Goal: Information Seeking & Learning: Compare options

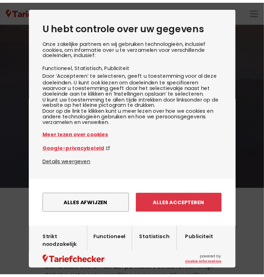
scroll to position [35, 0]
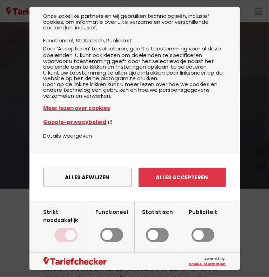
click at [179, 187] on button "Alles accepteren" at bounding box center [181, 177] width 87 height 19
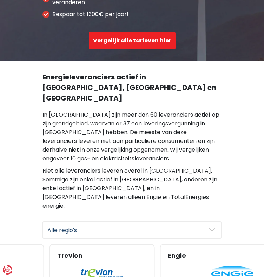
scroll to position [0, 0]
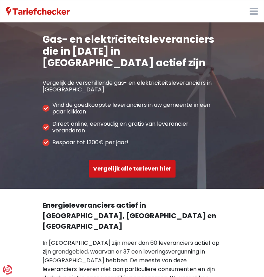
click at [91, 160] on button "Vergelijk alle tarieven hier" at bounding box center [132, 169] width 87 height 18
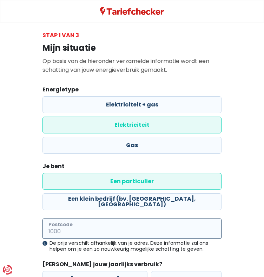
click at [80, 219] on input "Postcode" at bounding box center [131, 229] width 179 height 20
type input "2800"
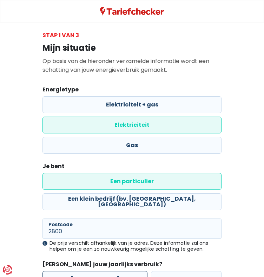
click at [111, 271] on label "[PERSON_NAME]" at bounding box center [94, 279] width 105 height 17
click at [111, 271] on input "[PERSON_NAME]" at bounding box center [94, 279] width 105 height 17
radio input "true"
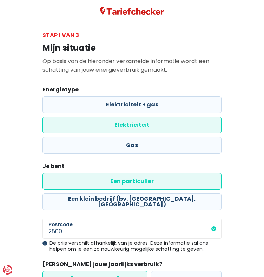
scroll to position [18, 0]
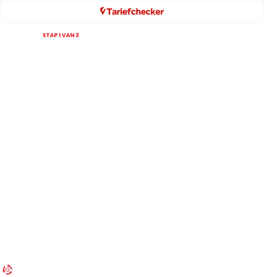
select select
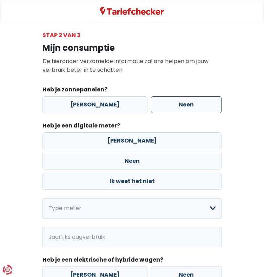
click at [191, 111] on label "Neen" at bounding box center [186, 104] width 70 height 17
click at [191, 111] on input "Neen" at bounding box center [186, 104] width 70 height 17
radio input "true"
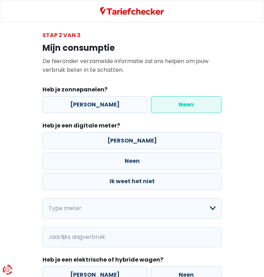
click at [69, 148] on div "[PERSON_NAME] Neen Ik weet het niet" at bounding box center [132, 161] width 182 height 61
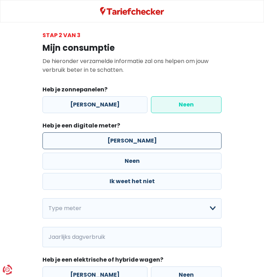
click at [69, 148] on label "[PERSON_NAME]" at bounding box center [131, 140] width 179 height 17
click at [69, 148] on input "[PERSON_NAME]" at bounding box center [131, 140] width 179 height 17
radio input "true"
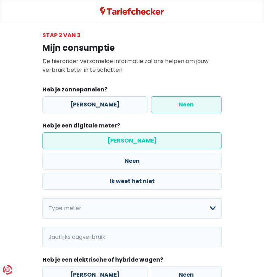
click at [79, 179] on div "Heb je zonnepanelen? Ja Neen Heb je een digitale meter? Ja Neen Ik weet het nie…" at bounding box center [131, 185] width 179 height 198
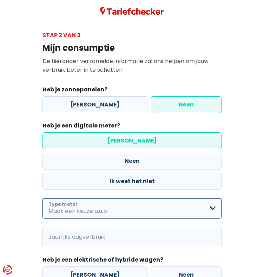
click at [82, 198] on select "Enkelvoudig Tweevoudig Enkelvoudig + uitsluitend nachttarief Tweevoudig + uitsl…" at bounding box center [131, 208] width 179 height 20
select select "day_single_rate"
click at [42, 198] on select "Enkelvoudig Tweevoudig Enkelvoudig + uitsluitend nachttarief Tweevoudig + uitsl…" at bounding box center [131, 208] width 179 height 20
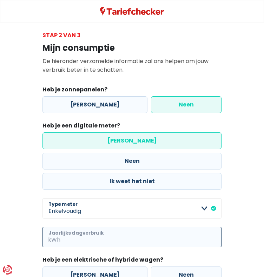
click at [75, 227] on input "Jaarlijks dagverbruik" at bounding box center [141, 237] width 159 height 20
paste input "1.253"
drag, startPoint x: 78, startPoint y: 198, endPoint x: 45, endPoint y: 198, distance: 33.6
click at [45, 227] on div "1.253 kWh Jaarlijks dagverbruik" at bounding box center [131, 237] width 179 height 20
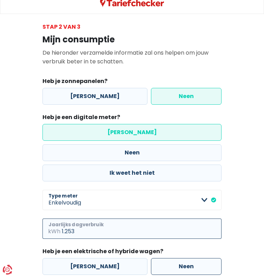
scroll to position [13, 0]
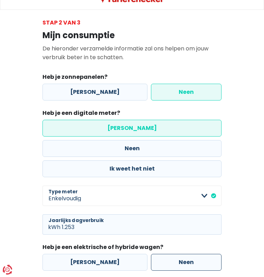
type input "1"
click at [194, 254] on label "Neen" at bounding box center [186, 262] width 70 height 17
click at [194, 254] on input "Neen" at bounding box center [186, 262] width 70 height 17
radio input "true"
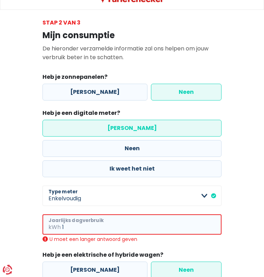
click at [68, 214] on input "1" at bounding box center [141, 224] width 159 height 20
paste input "1.253"
click at [64, 214] on input "1.253" at bounding box center [141, 224] width 159 height 20
type input "1253"
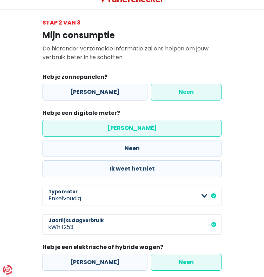
click at [212, 269] on body "U hebt controle over uw gegevens Onze zakelijke partners en wij gebruiken techn…" at bounding box center [132, 152] width 264 height 330
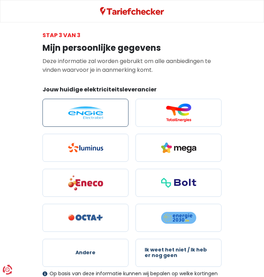
click at [53, 127] on label at bounding box center [85, 113] width 86 height 28
click at [53, 127] on input "radio" at bounding box center [85, 113] width 86 height 28
radio input "true"
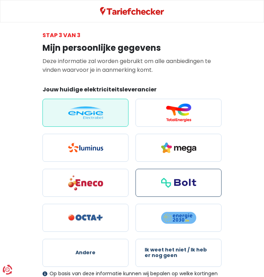
click at [135, 169] on label at bounding box center [178, 183] width 86 height 28
click at [135, 169] on input "radio" at bounding box center [178, 183] width 86 height 28
radio input "true"
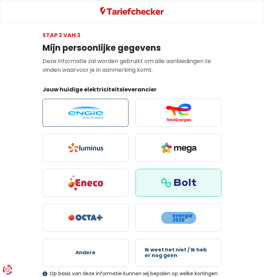
click at [68, 113] on img at bounding box center [85, 113] width 35 height 13
click at [64, 113] on input "radio" at bounding box center [85, 113] width 86 height 28
radio input "true"
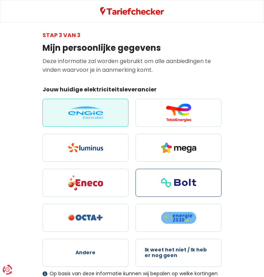
click at [135, 169] on label at bounding box center [178, 183] width 86 height 28
click at [135, 169] on input "radio" at bounding box center [178, 183] width 86 height 28
radio input "true"
radio input "false"
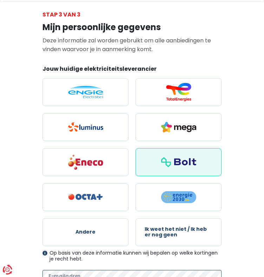
scroll to position [32, 0]
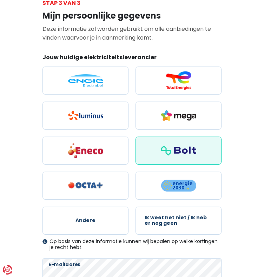
click at [219, 239] on form "Jouw huidige elektriciteitsleverancier Andere Ik weet het niet / Ik heb er nog …" at bounding box center [131, 202] width 179 height 298
checkbox input "true"
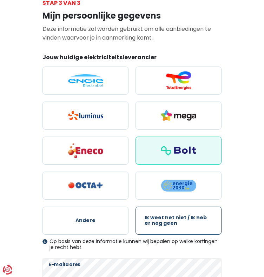
click at [212, 215] on span "Ik weet het niet / Ik heb er nog geen" at bounding box center [178, 220] width 68 height 11
click at [212, 207] on input "Ik weet het niet / Ik heb er nog geen" at bounding box center [178, 221] width 86 height 28
radio input "true"
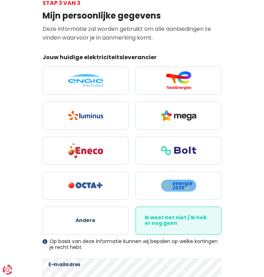
radio input "false"
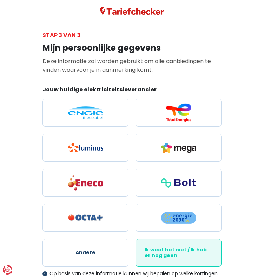
click at [205, 247] on span "Ik weet het niet / Ik heb er nog geen" at bounding box center [178, 252] width 68 height 11
click at [205, 239] on input "Ik weet het niet / Ik heb er nog geen" at bounding box center [178, 253] width 86 height 28
click at [205, 247] on span "Ik weet het niet / Ik heb er nog geen" at bounding box center [178, 252] width 68 height 11
click at [205, 239] on input "Ik weet het niet / Ik heb er nog geen" at bounding box center [178, 253] width 86 height 28
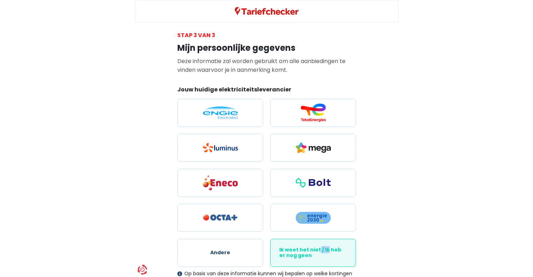
scroll to position [32, 0]
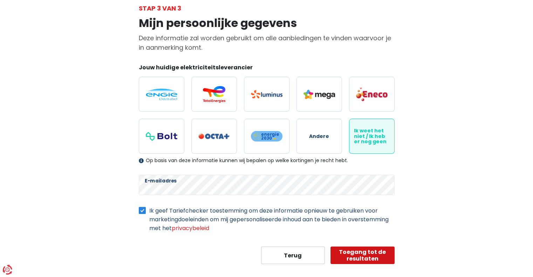
scroll to position [50, 0]
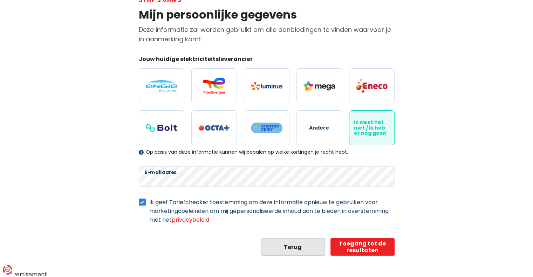
click at [268, 246] on button "Terug" at bounding box center [293, 247] width 64 height 18
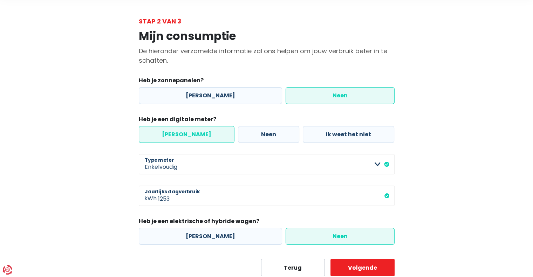
scroll to position [50, 0]
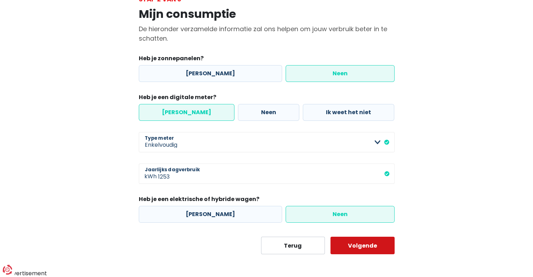
click at [268, 244] on button "Volgende" at bounding box center [362, 246] width 64 height 18
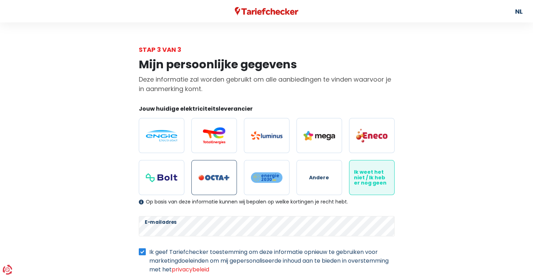
scroll to position [50, 0]
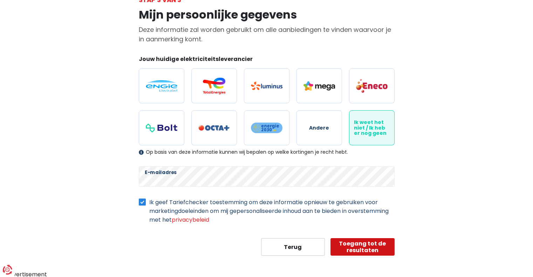
click at [268, 239] on button "Toegang tot de resultaten" at bounding box center [362, 247] width 64 height 18
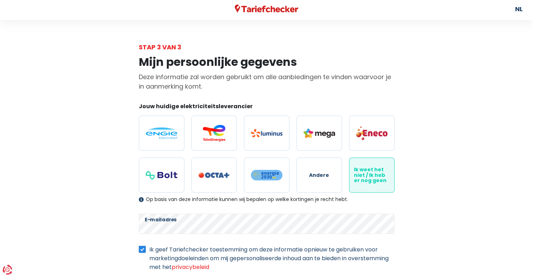
scroll to position [0, 0]
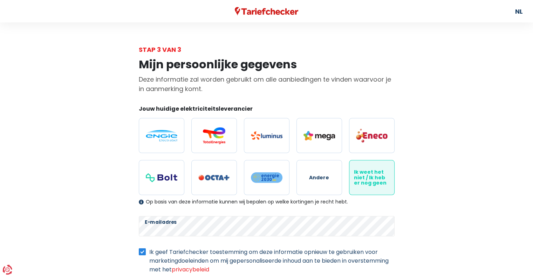
click at [268, 237] on form "Jouw huidige elektriciteitsleverancier Andere Ik weet het niet / Ik heb er nog …" at bounding box center [267, 205] width 256 height 201
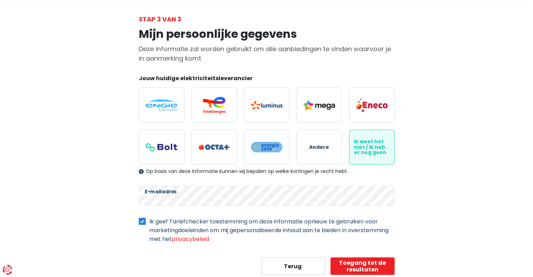
scroll to position [50, 0]
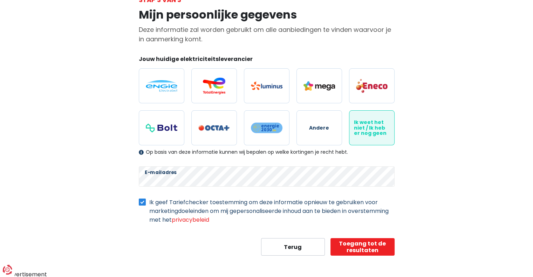
click at [147, 203] on div "Ik geef Tariefchecker toestemming om deze informatie opnieuw te gebruiken voor …" at bounding box center [267, 211] width 256 height 26
click at [149, 200] on label "Ik geef Tariefchecker toestemming om deze informatie opnieuw te gebruiken voor …" at bounding box center [271, 211] width 245 height 26
click at [143, 200] on input "Ik geef Tariefchecker toestemming om deze informatie opnieuw te gebruiken voor …" at bounding box center [142, 201] width 7 height 7
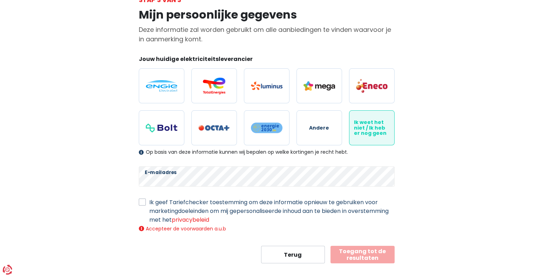
click at [149, 200] on label "Ik geef Tariefchecker toestemming om deze informatie opnieuw te gebruiken voor …" at bounding box center [271, 211] width 245 height 26
click at [143, 200] on input "Ik geef Tariefchecker toestemming om deze informatie opnieuw te gebruiken voor …" at bounding box center [142, 201] width 7 height 7
checkbox input "true"
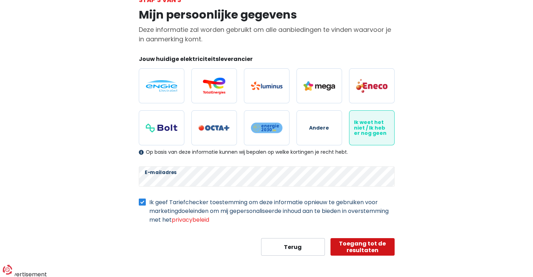
click at [268, 252] on button "Toegang tot de resultaten" at bounding box center [362, 247] width 64 height 18
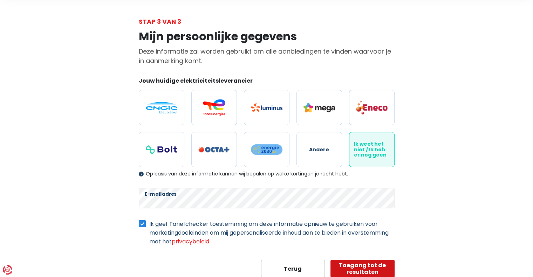
scroll to position [0, 0]
